Goal: Information Seeking & Learning: Learn about a topic

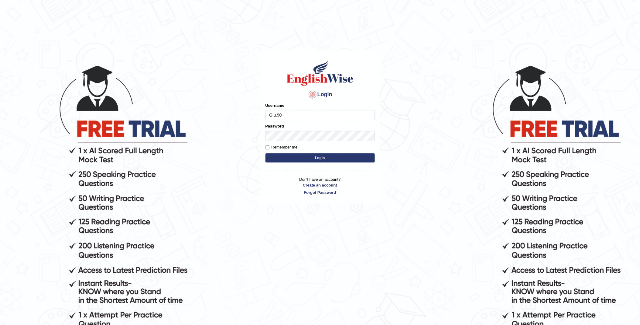
type input "Giu.90"
click at [317, 158] on button "Login" at bounding box center [320, 157] width 109 height 9
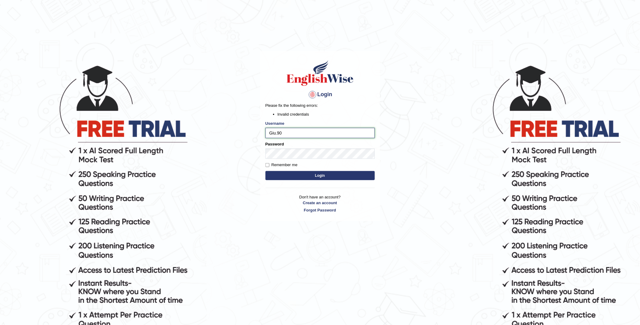
click at [276, 132] on input "Giu.90" at bounding box center [320, 133] width 109 height 10
type input "Giu90"
click at [266, 171] on button "Login" at bounding box center [320, 175] width 109 height 9
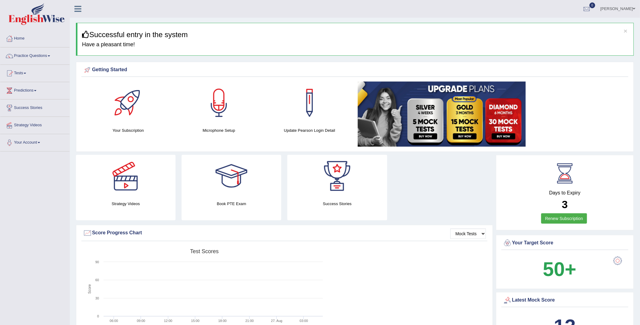
click at [19, 74] on link "Tests" at bounding box center [34, 72] width 69 height 15
click at [22, 107] on link "History" at bounding box center [39, 108] width 57 height 11
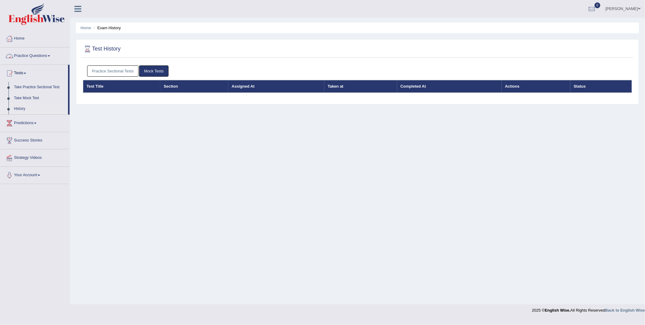
click at [130, 72] on link "Practice Sectional Tests" at bounding box center [113, 70] width 52 height 11
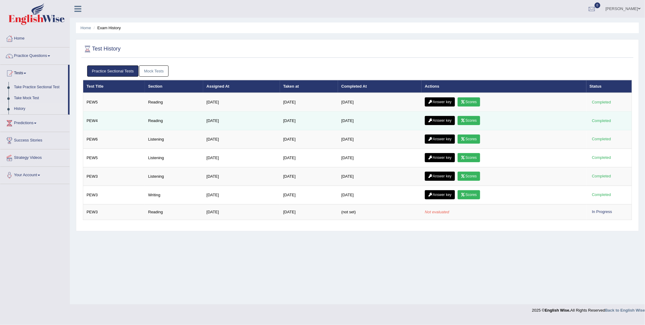
click at [476, 122] on link "Scores" at bounding box center [469, 120] width 22 height 9
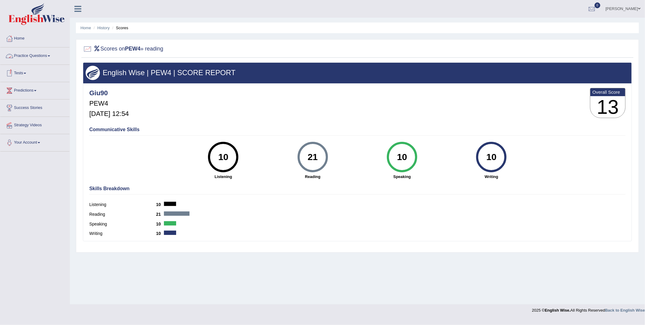
click at [22, 74] on link "Tests" at bounding box center [34, 72] width 69 height 15
click at [24, 108] on link "History" at bounding box center [39, 108] width 57 height 11
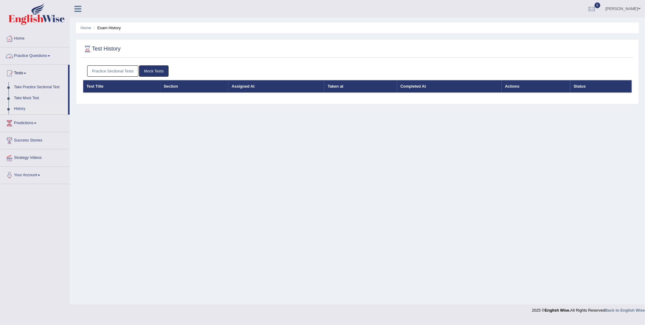
click at [103, 68] on link "Practice Sectional Tests" at bounding box center [113, 70] width 52 height 11
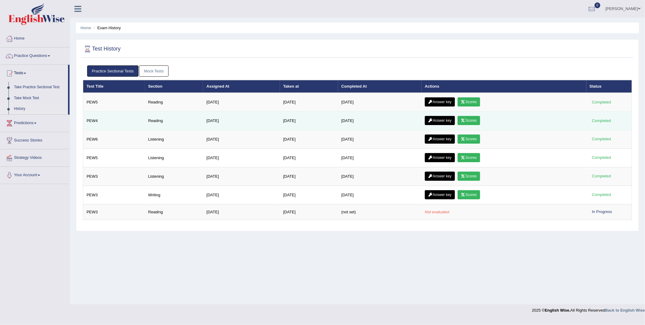
click at [476, 122] on link "Scores" at bounding box center [469, 120] width 22 height 9
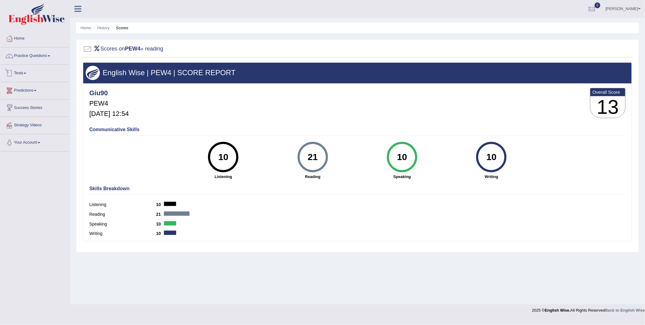
click at [24, 71] on link "Tests" at bounding box center [34, 72] width 69 height 15
click at [22, 107] on link "History" at bounding box center [39, 108] width 57 height 11
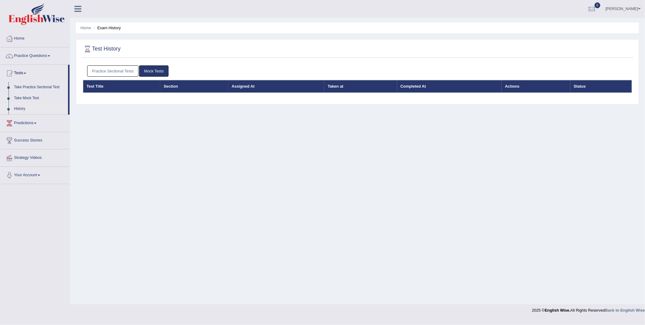
click at [105, 74] on link "Practice Sectional Tests" at bounding box center [113, 70] width 52 height 11
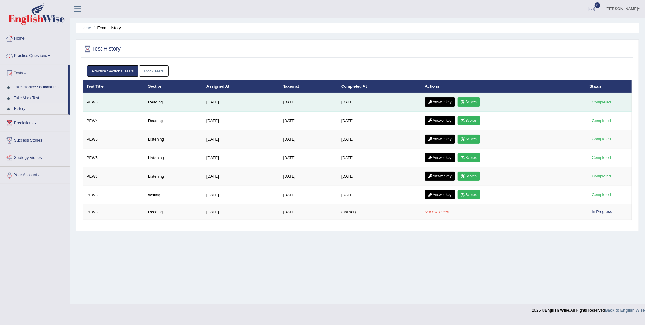
click at [466, 103] on link "Scores" at bounding box center [469, 101] width 22 height 9
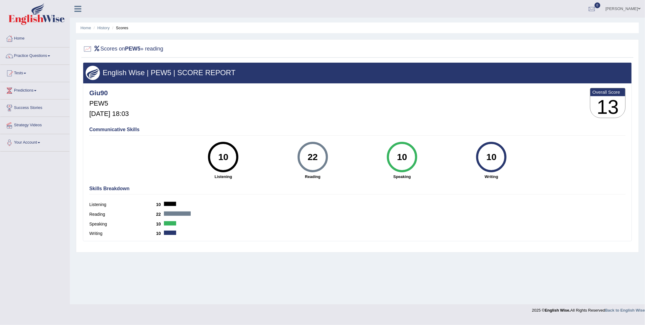
click at [37, 55] on link "Practice Questions" at bounding box center [34, 54] width 69 height 15
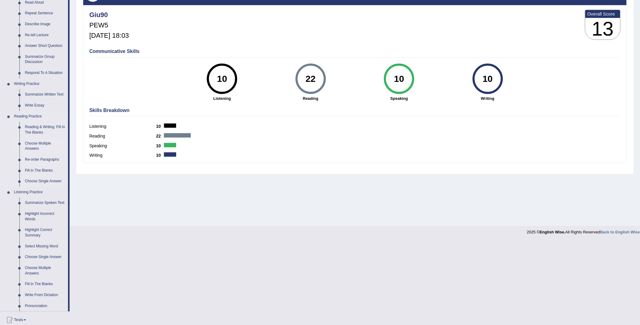
scroll to position [67, 0]
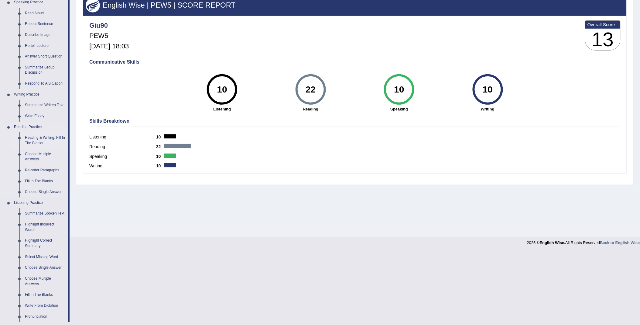
click at [34, 142] on link "Reading & Writing: Fill In The Blanks" at bounding box center [45, 140] width 46 height 16
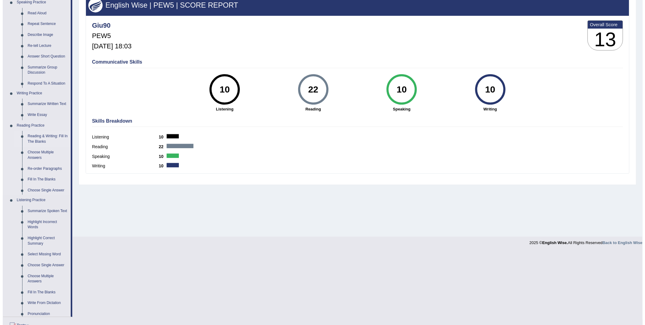
scroll to position [0, 0]
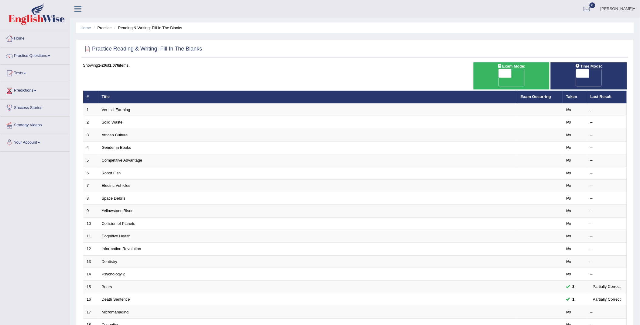
click at [499, 77] on span "OFF" at bounding box center [493, 81] width 13 height 9
checkbox input "true"
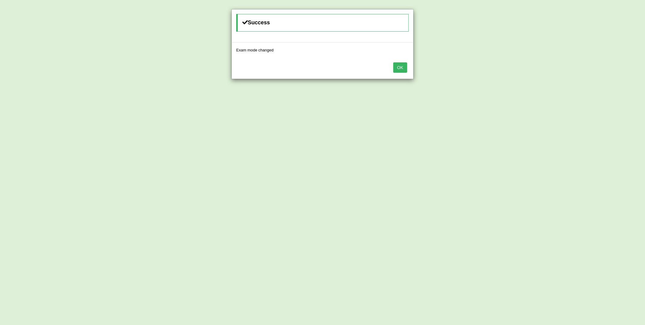
click at [400, 66] on button "OK" at bounding box center [401, 67] width 14 height 10
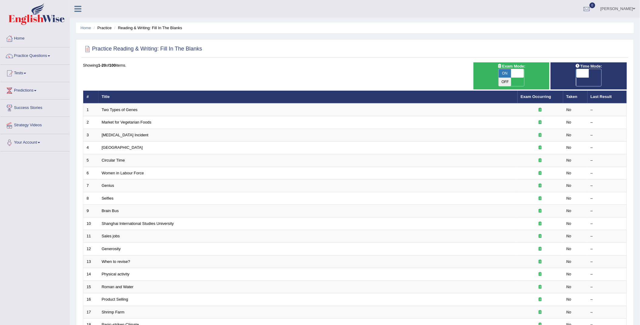
click at [583, 73] on span at bounding box center [582, 73] width 13 height 9
checkbox input "true"
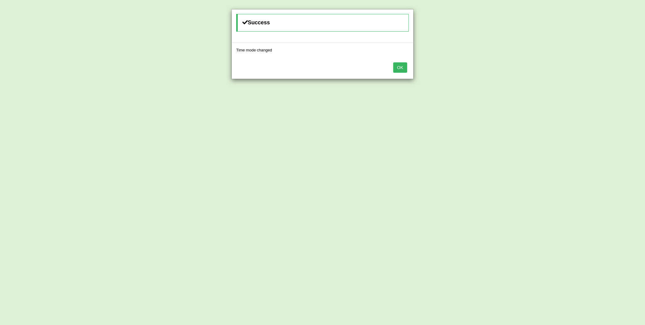
click at [408, 66] on div "OK" at bounding box center [323, 67] width 182 height 21
click at [404, 71] on button "OK" at bounding box center [401, 67] width 14 height 10
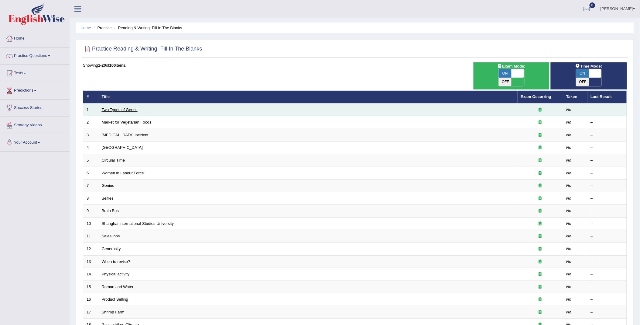
click at [131, 107] on link "Two Types of Genes" at bounding box center [120, 109] width 36 height 5
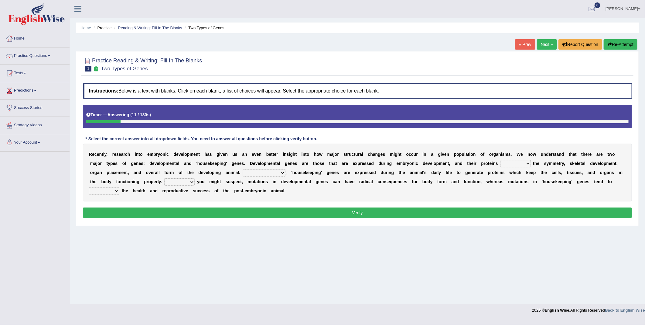
click at [501, 164] on select "push control hold elevate" at bounding box center [516, 163] width 30 height 7
click at [501, 160] on select "push control hold elevate" at bounding box center [516, 163] width 30 height 7
click at [501, 164] on select "push control hold elevate" at bounding box center [516, 163] width 30 height 7
click at [501, 160] on select "push control hold elevate" at bounding box center [516, 163] width 30 height 7
click at [501, 165] on select "push control hold elevate" at bounding box center [516, 163] width 30 height 7
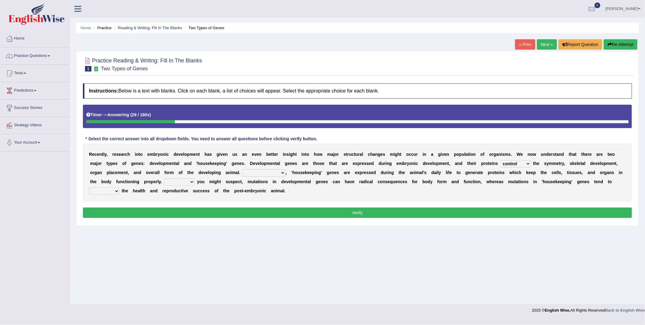
select select "elevate"
click at [501, 160] on select "push control hold elevate" at bounding box center [516, 163] width 30 height 7
click at [243, 173] on select "Correspondingly Inclusively Conversely In contrast" at bounding box center [264, 172] width 43 height 7
select select "In contrast"
click at [243, 169] on select "Correspondingly Inclusively Conversely In contrast" at bounding box center [264, 172] width 43 height 7
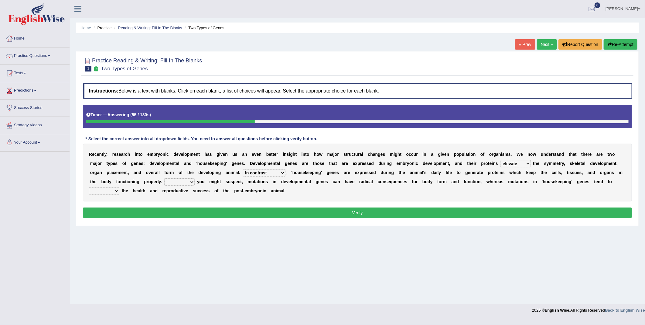
click at [119, 187] on select "affect effect interrupt defect" at bounding box center [104, 190] width 30 height 7
click at [195, 178] on select "For As With Within" at bounding box center [179, 181] width 30 height 7
select select "With"
click at [195, 178] on select "For As With Within" at bounding box center [179, 181] width 30 height 7
click at [119, 187] on select "affect effect interrupt defect" at bounding box center [104, 190] width 30 height 7
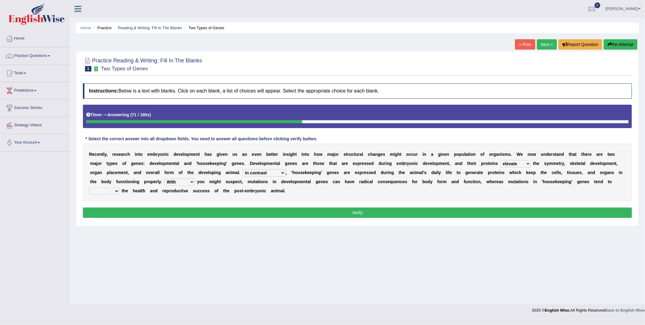
select select "affect"
click at [119, 187] on select "affect effect interrupt defect" at bounding box center [104, 190] width 30 height 7
click at [493, 211] on button "Verify" at bounding box center [357, 212] width 549 height 10
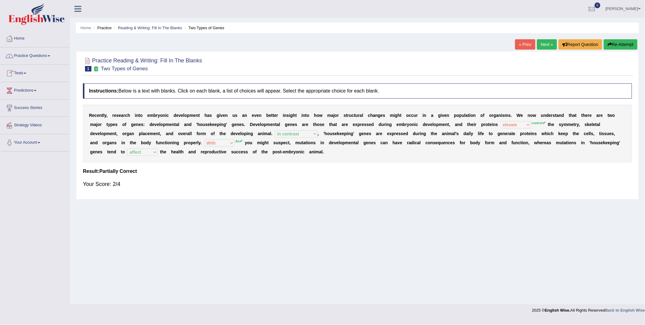
click at [18, 75] on link "Tests" at bounding box center [34, 72] width 69 height 15
click at [23, 110] on link "History" at bounding box center [39, 108] width 57 height 11
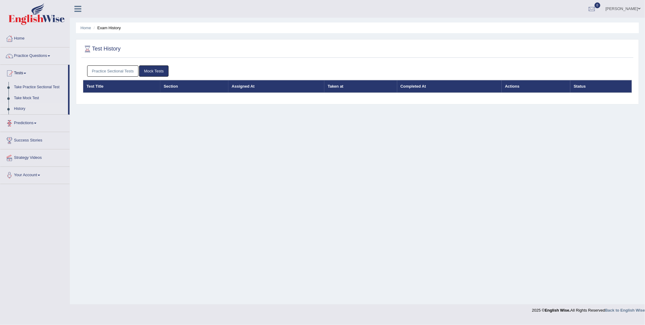
click at [111, 71] on link "Practice Sectional Tests" at bounding box center [113, 70] width 52 height 11
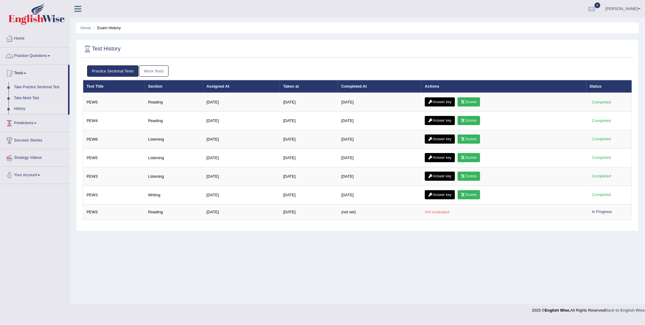
click at [18, 56] on link "Practice Questions" at bounding box center [34, 54] width 69 height 15
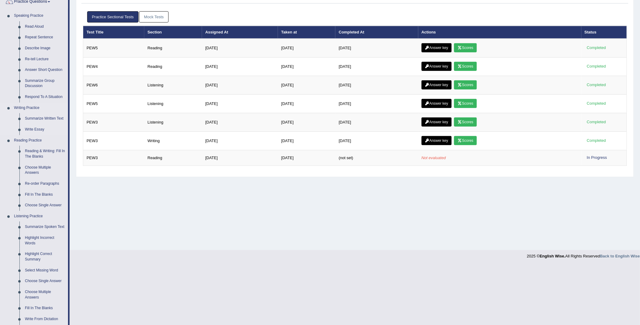
scroll to position [101, 0]
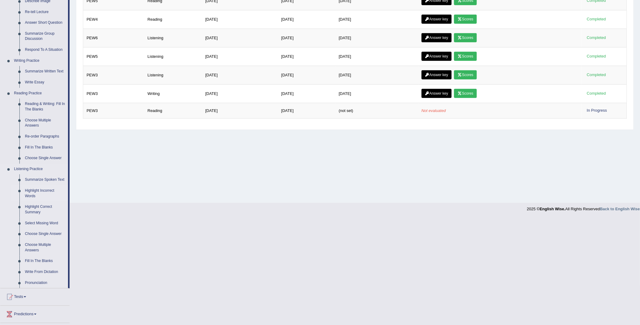
click at [26, 191] on link "Highlight Incorrect Words" at bounding box center [45, 193] width 46 height 16
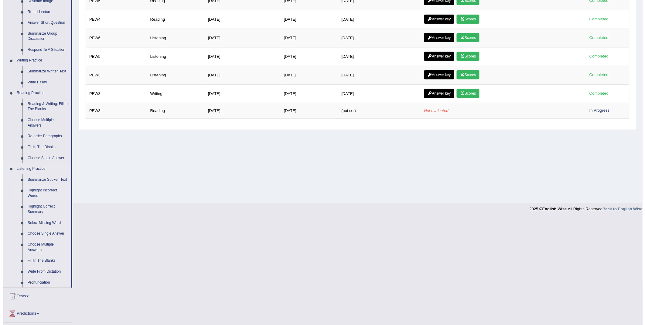
scroll to position [0, 0]
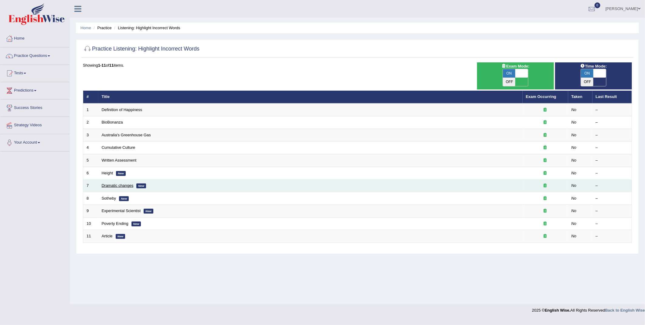
click at [110, 183] on link "Dramatic changes" at bounding box center [118, 185] width 32 height 5
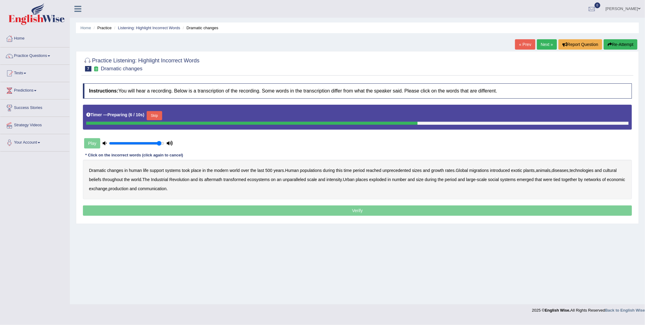
type input "0.95"
click at [160, 144] on input "range" at bounding box center [136, 143] width 55 height 5
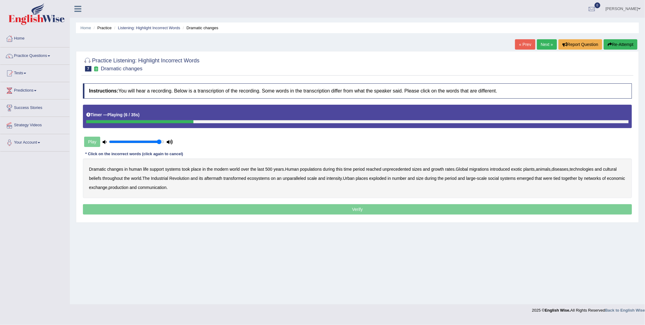
click at [315, 169] on b "populations" at bounding box center [311, 169] width 22 height 5
click at [406, 170] on b "unprecedented" at bounding box center [397, 169] width 28 height 5
click at [567, 169] on b "diseases" at bounding box center [560, 169] width 17 height 5
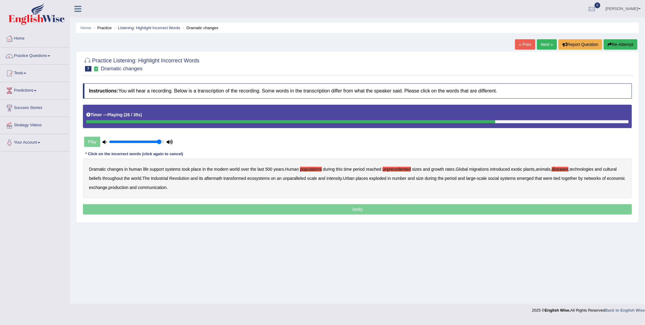
click at [360, 178] on b "places" at bounding box center [362, 178] width 12 height 5
click at [342, 207] on p "Verify" at bounding box center [357, 209] width 549 height 10
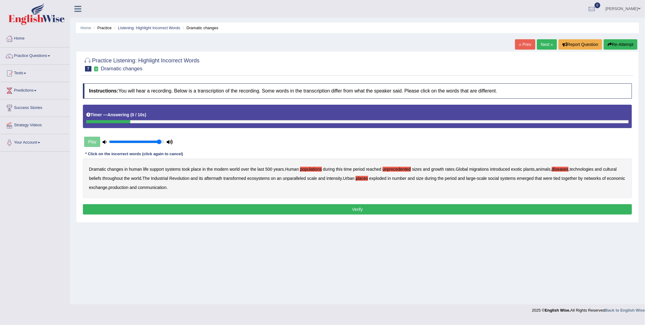
click at [342, 207] on button "Verify" at bounding box center [357, 209] width 549 height 10
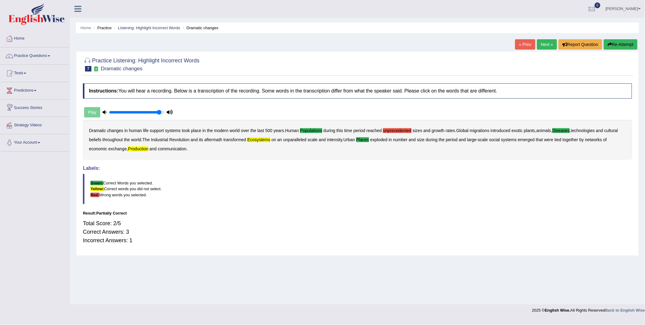
click at [617, 44] on button "Re-Attempt" at bounding box center [621, 44] width 34 height 10
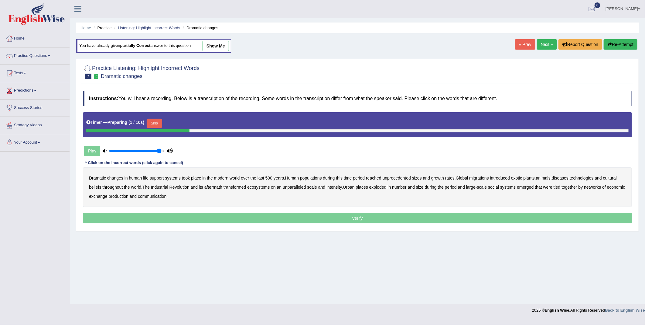
click at [95, 151] on div "Play" at bounding box center [128, 150] width 91 height 15
click at [154, 119] on button "Skip" at bounding box center [154, 123] width 15 height 9
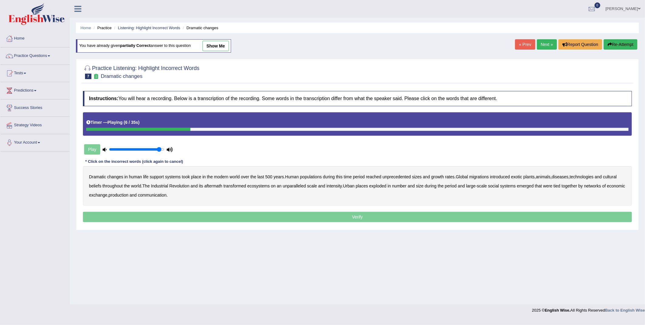
click at [308, 178] on b "populations" at bounding box center [311, 176] width 22 height 5
click at [564, 178] on b "diseases" at bounding box center [560, 176] width 17 height 5
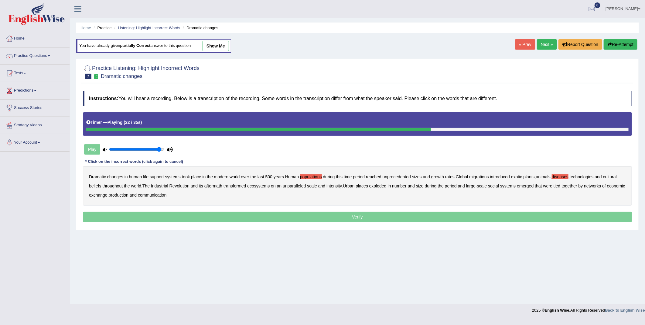
click at [264, 187] on b "ecosystems" at bounding box center [258, 185] width 22 height 5
click at [129, 197] on b "production" at bounding box center [119, 194] width 20 height 5
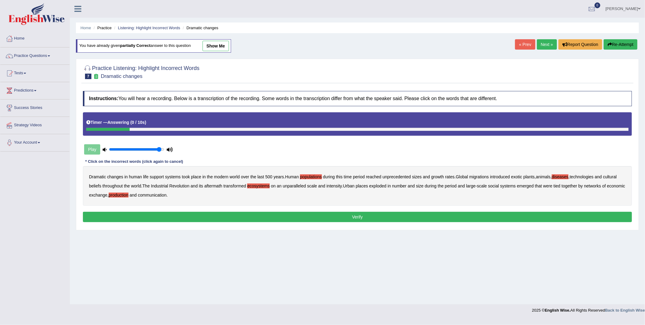
click at [177, 216] on button "Verify" at bounding box center [357, 217] width 549 height 10
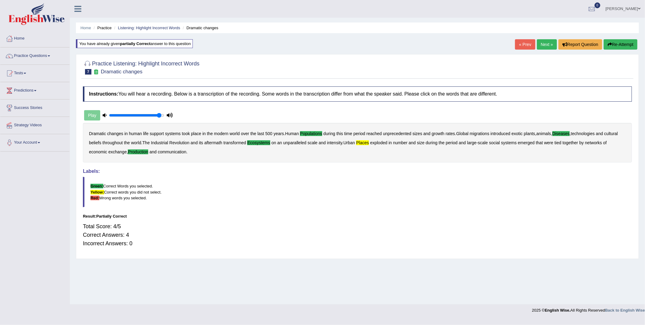
click at [549, 48] on link "Next »" at bounding box center [547, 44] width 20 height 10
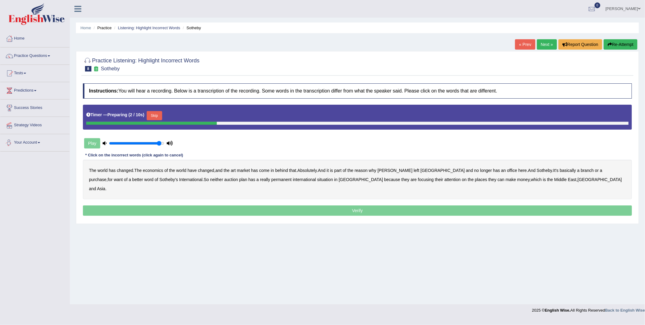
click at [156, 113] on button "Skip" at bounding box center [154, 115] width 15 height 9
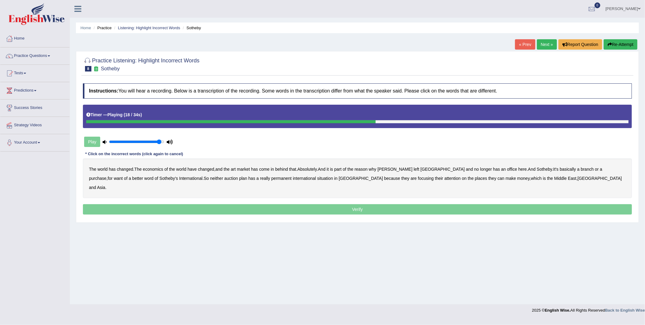
click at [107, 176] on b "purchase" at bounding box center [98, 178] width 18 height 5
click at [239, 180] on b "plan" at bounding box center [243, 178] width 8 height 5
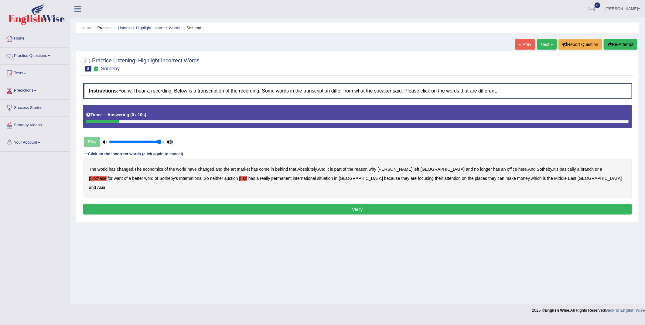
click at [423, 204] on button "Verify" at bounding box center [357, 209] width 549 height 10
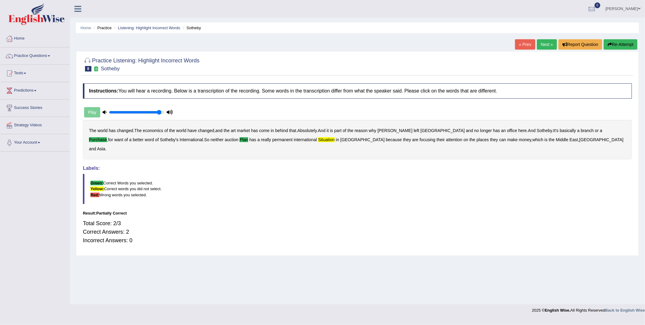
click at [552, 47] on link "Next »" at bounding box center [547, 44] width 20 height 10
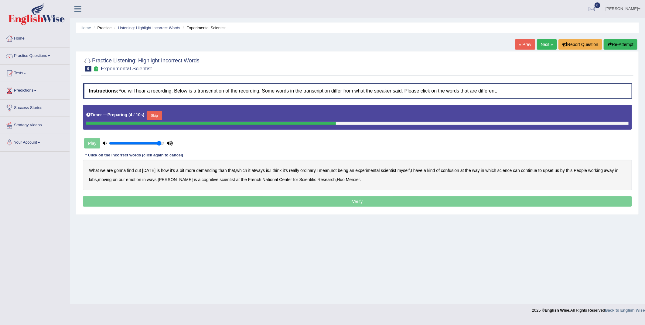
click at [153, 117] on button "Skip" at bounding box center [154, 115] width 15 height 9
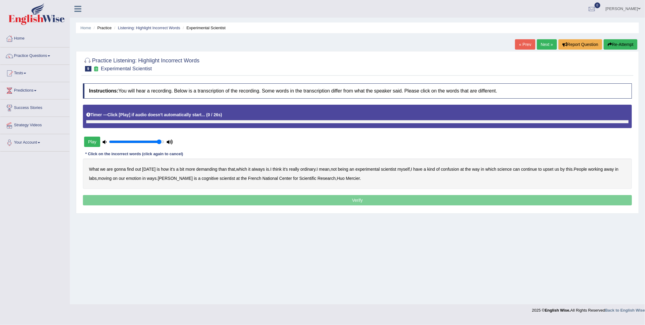
click at [153, 117] on b "Click [Play] if audio doesn't automatically start..." at bounding box center [157, 114] width 98 height 5
click at [211, 171] on b "demanding" at bounding box center [206, 169] width 21 height 5
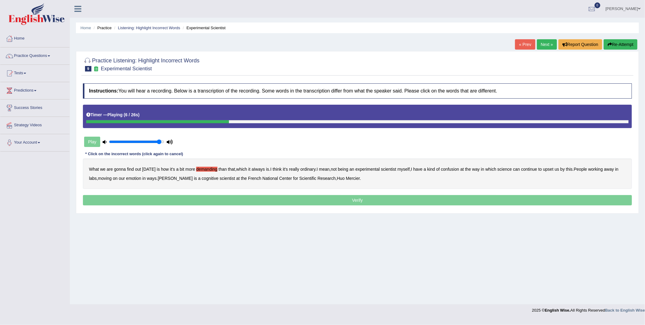
drag, startPoint x: 309, startPoint y: 171, endPoint x: 312, endPoint y: 172, distance: 3.4
click at [309, 171] on b "ordinary" at bounding box center [308, 169] width 15 height 5
click at [458, 170] on b "confusion" at bounding box center [450, 169] width 18 height 5
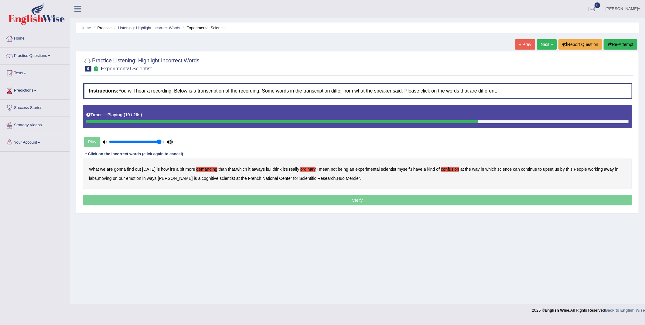
click at [139, 180] on b "emotion" at bounding box center [133, 178] width 15 height 5
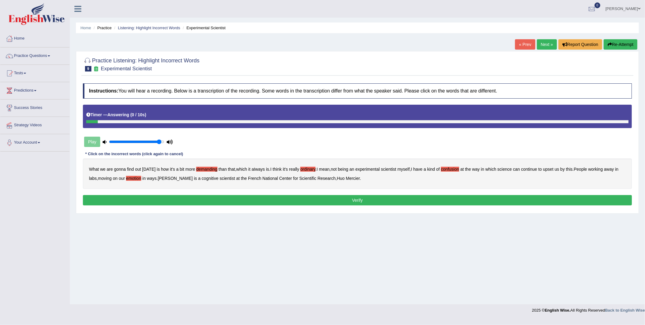
drag, startPoint x: 317, startPoint y: 200, endPoint x: 317, endPoint y: 204, distance: 3.7
click at [317, 202] on button "Verify" at bounding box center [357, 200] width 549 height 10
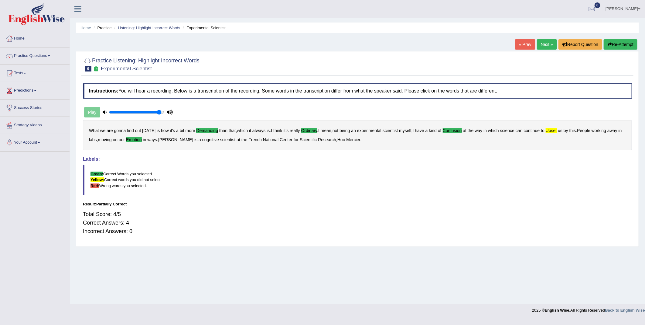
click at [553, 46] on link "Next »" at bounding box center [547, 44] width 20 height 10
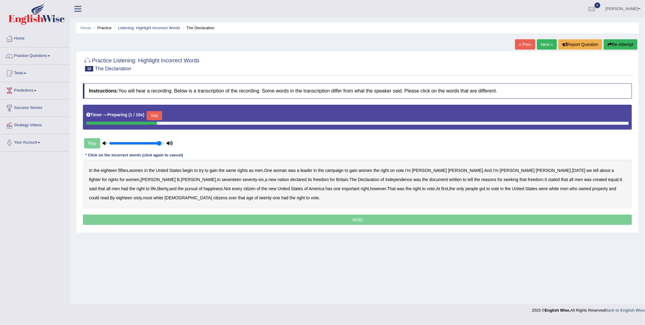
click at [157, 112] on button "Skip" at bounding box center [154, 115] width 15 height 9
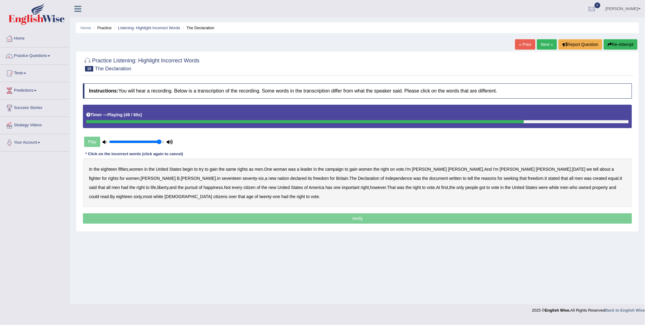
click at [436, 187] on b "At" at bounding box center [438, 187] width 4 height 5
click at [238, 195] on b "that" at bounding box center [241, 196] width 7 height 5
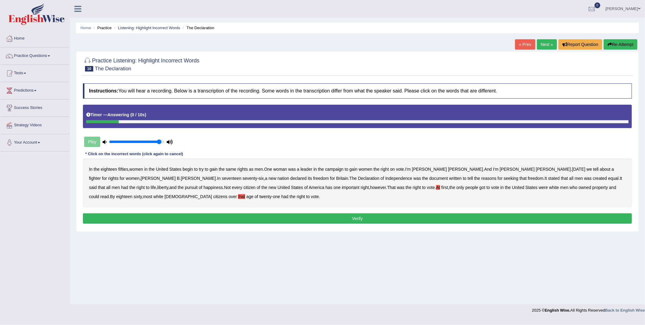
click at [175, 220] on button "Verify" at bounding box center [357, 218] width 549 height 10
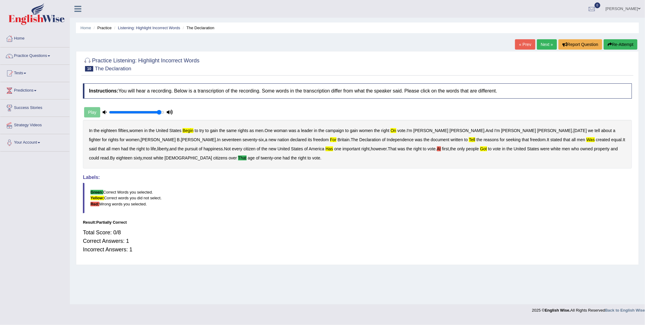
click at [628, 46] on button "Re-Attempt" at bounding box center [621, 44] width 34 height 10
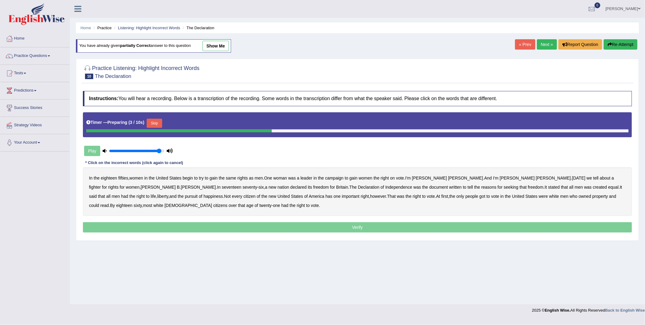
click at [149, 126] on button "Skip" at bounding box center [154, 123] width 15 height 9
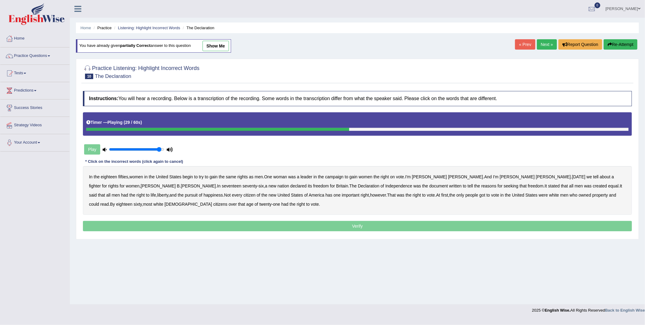
click at [468, 188] on b "tell" at bounding box center [470, 185] width 5 height 5
click at [585, 185] on b "was" at bounding box center [589, 185] width 8 height 5
click at [232, 196] on b "every" at bounding box center [237, 194] width 10 height 5
click at [480, 196] on b "got" at bounding box center [483, 194] width 6 height 5
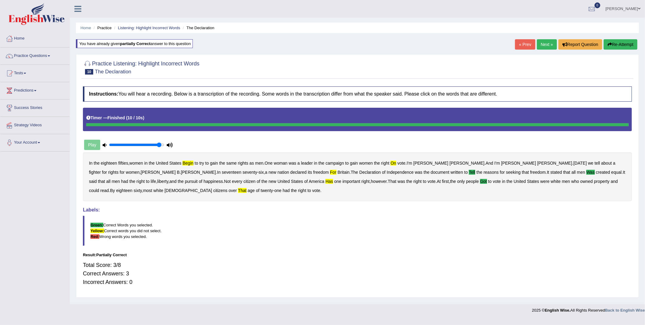
click at [543, 40] on link "Next »" at bounding box center [547, 44] width 20 height 10
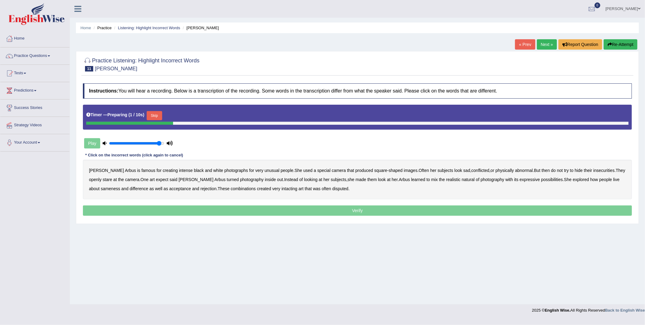
click at [98, 142] on div "Play" at bounding box center [128, 143] width 91 height 15
click at [160, 119] on button "Skip" at bounding box center [154, 115] width 15 height 9
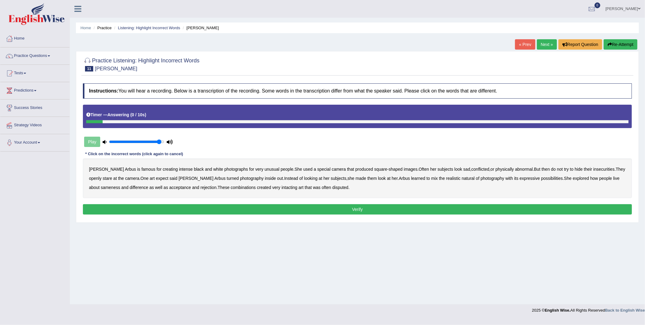
click at [120, 185] on b "sameness" at bounding box center [110, 187] width 19 height 5
click at [503, 211] on button "Verify" at bounding box center [357, 209] width 549 height 10
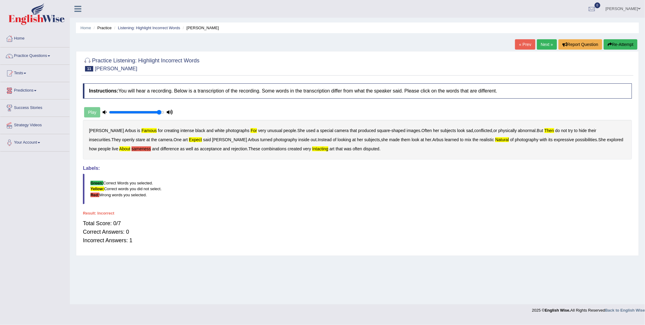
click at [23, 70] on link "Tests" at bounding box center [34, 72] width 69 height 15
click at [19, 109] on link "History" at bounding box center [39, 108] width 57 height 11
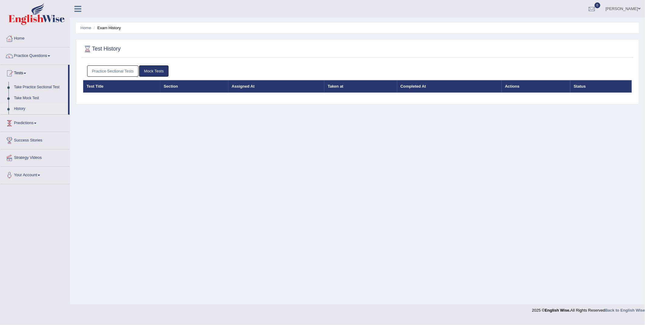
click at [114, 68] on link "Practice Sectional Tests" at bounding box center [113, 70] width 52 height 11
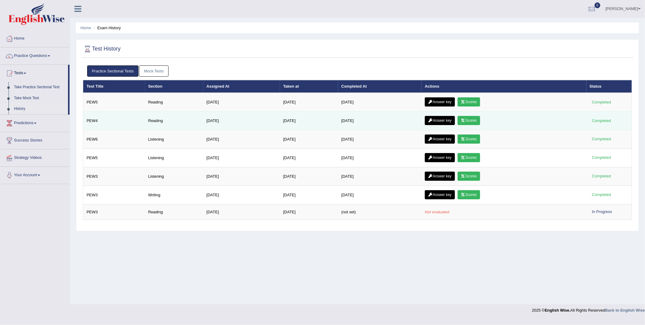
click at [464, 117] on link "Scores" at bounding box center [469, 120] width 22 height 9
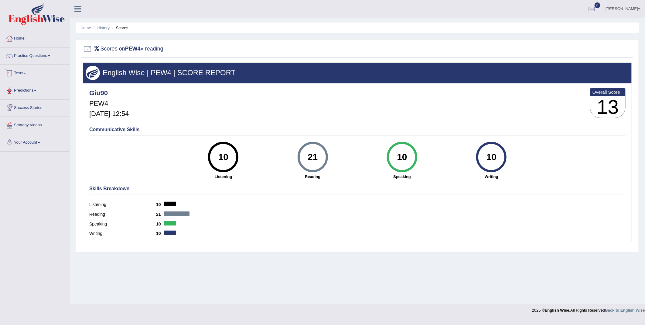
click at [22, 73] on link "Tests" at bounding box center [34, 72] width 69 height 15
click at [18, 110] on link "History" at bounding box center [39, 108] width 57 height 11
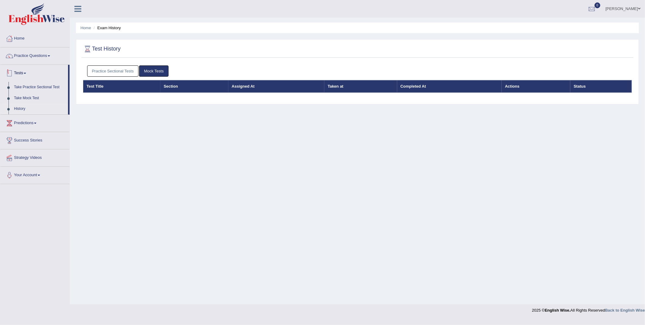
click at [97, 67] on link "Practice Sectional Tests" at bounding box center [113, 70] width 52 height 11
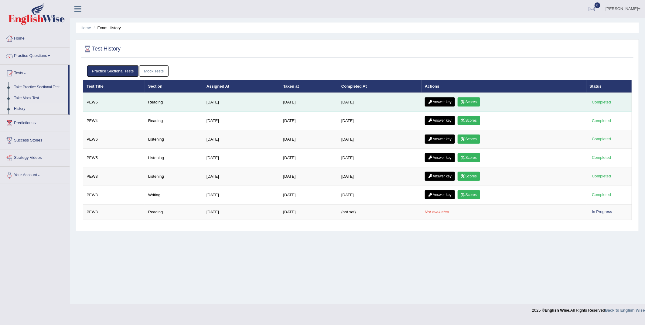
click at [476, 101] on link "Scores" at bounding box center [469, 101] width 22 height 9
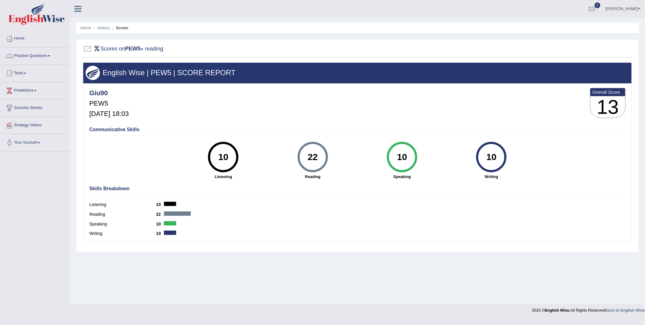
click at [33, 52] on link "Practice Questions" at bounding box center [34, 54] width 69 height 15
